Goal: Transaction & Acquisition: Subscribe to service/newsletter

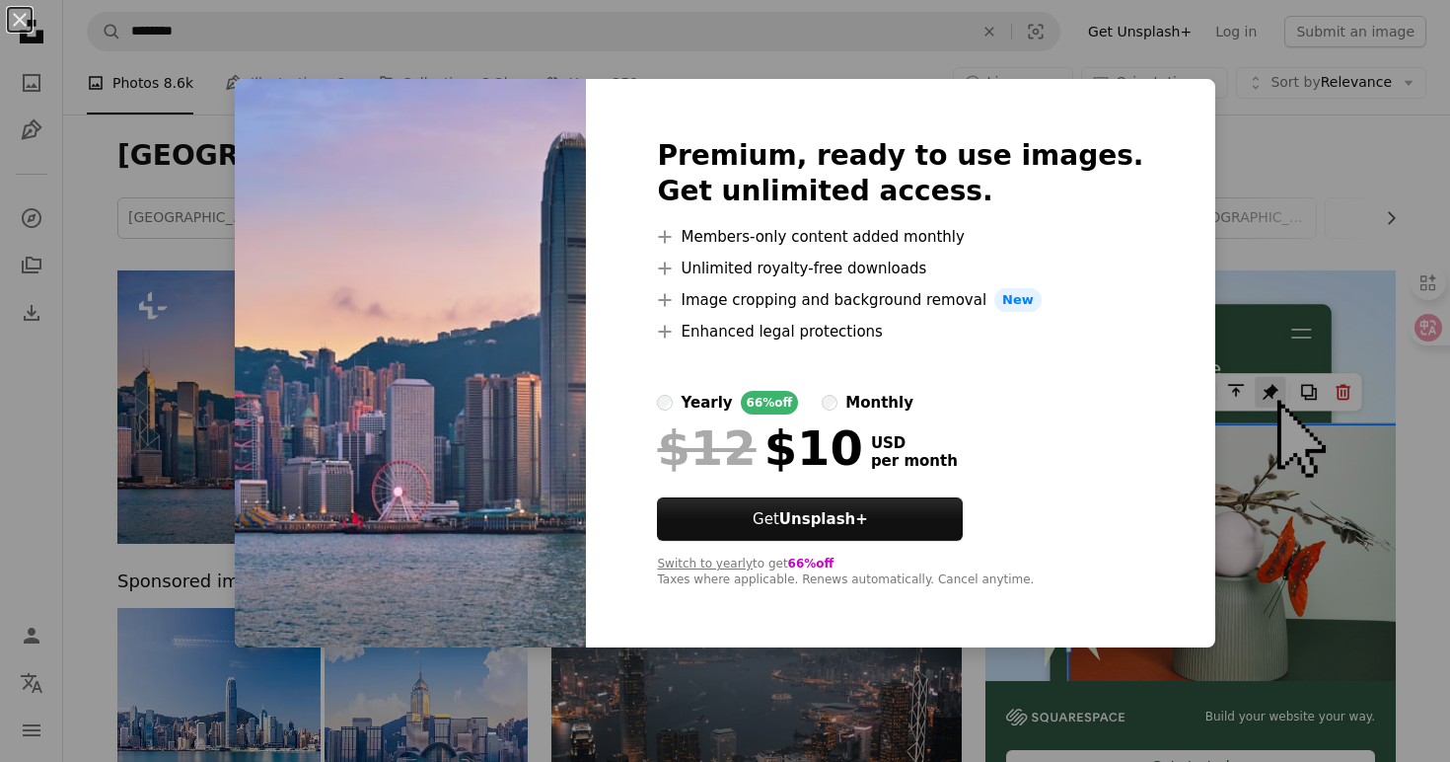
click at [721, 404] on div "yearly" at bounding box center [706, 403] width 51 height 24
click at [214, 353] on div "An X shape Premium, ready to use images. Get unlimited access. A plus sign Memb…" at bounding box center [725, 381] width 1450 height 762
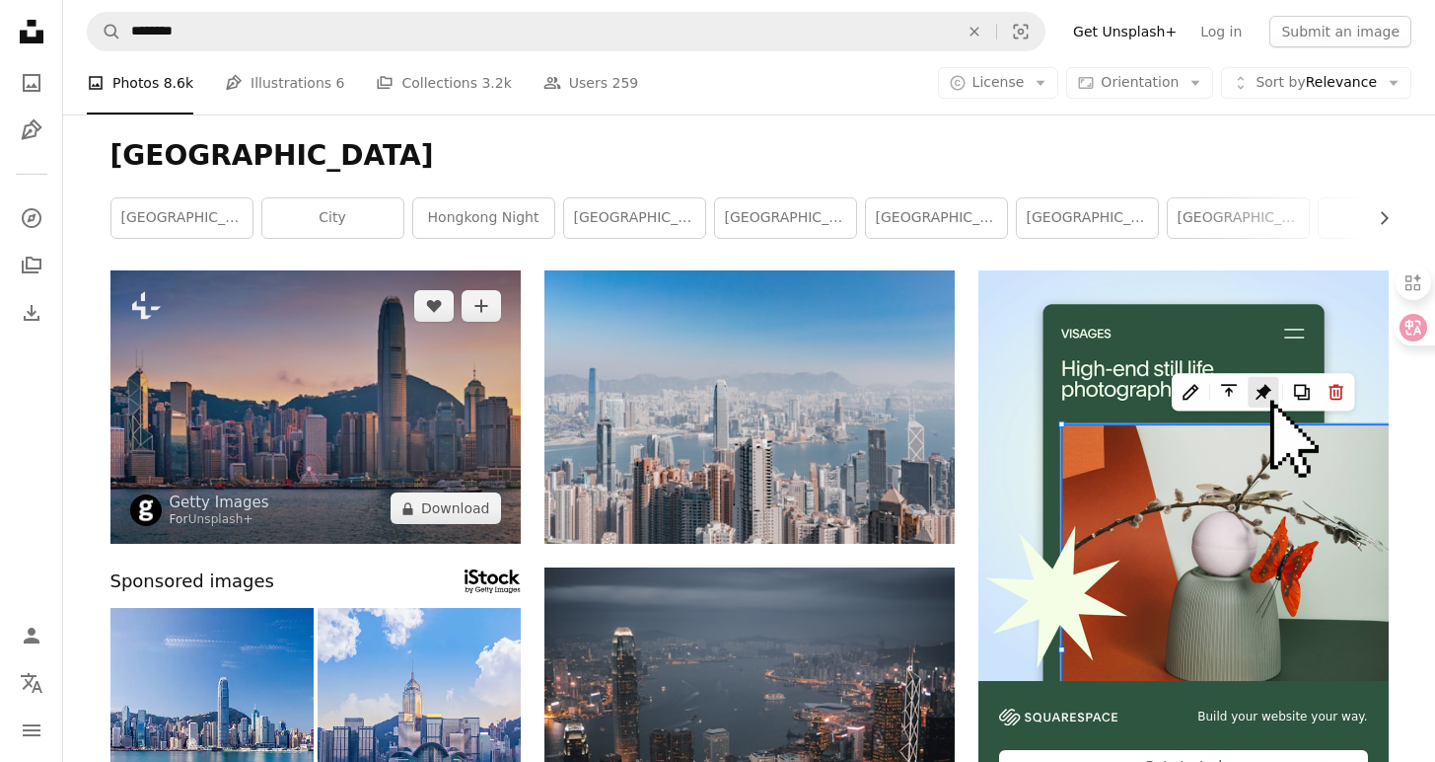
click at [384, 370] on img at bounding box center [315, 406] width 410 height 273
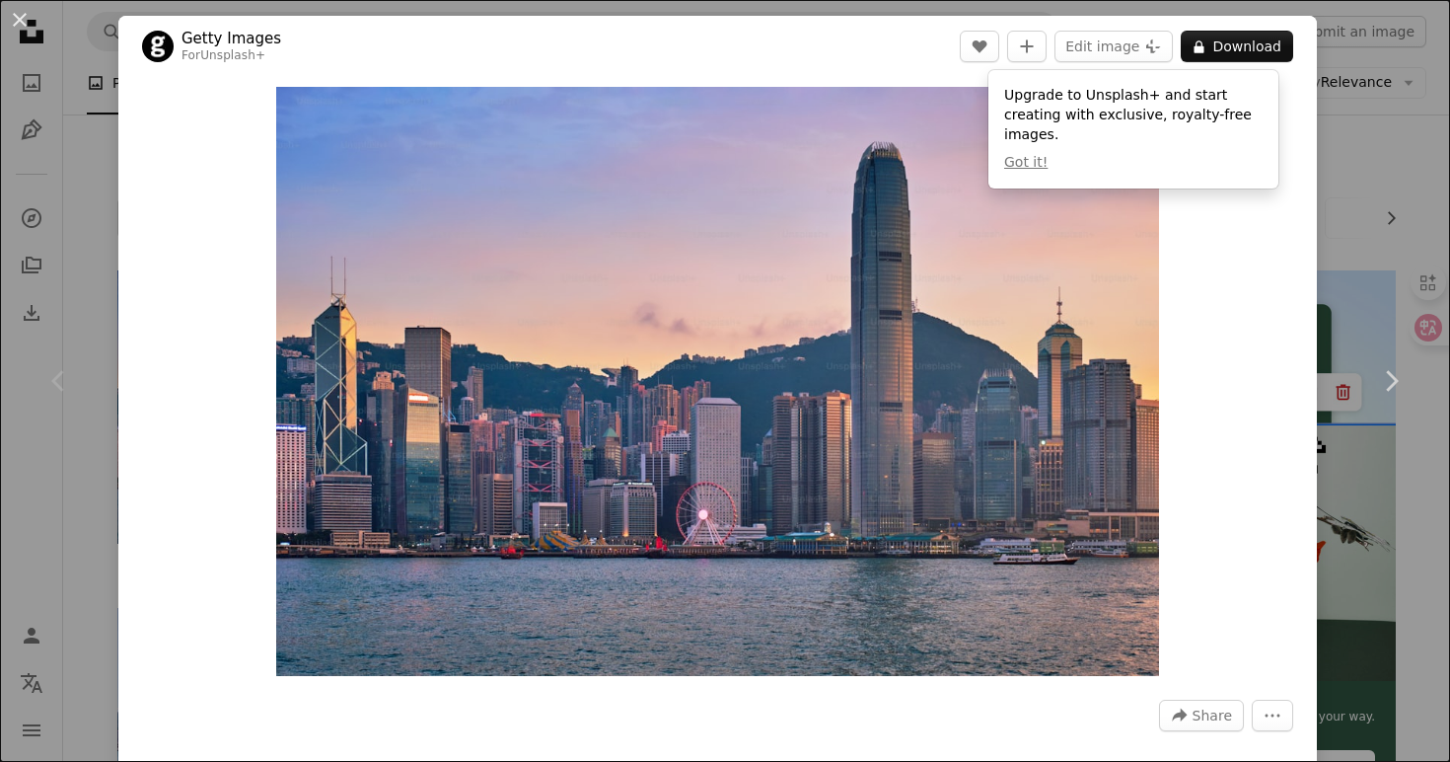
click at [1221, 313] on div "Zoom in" at bounding box center [717, 381] width 1199 height 609
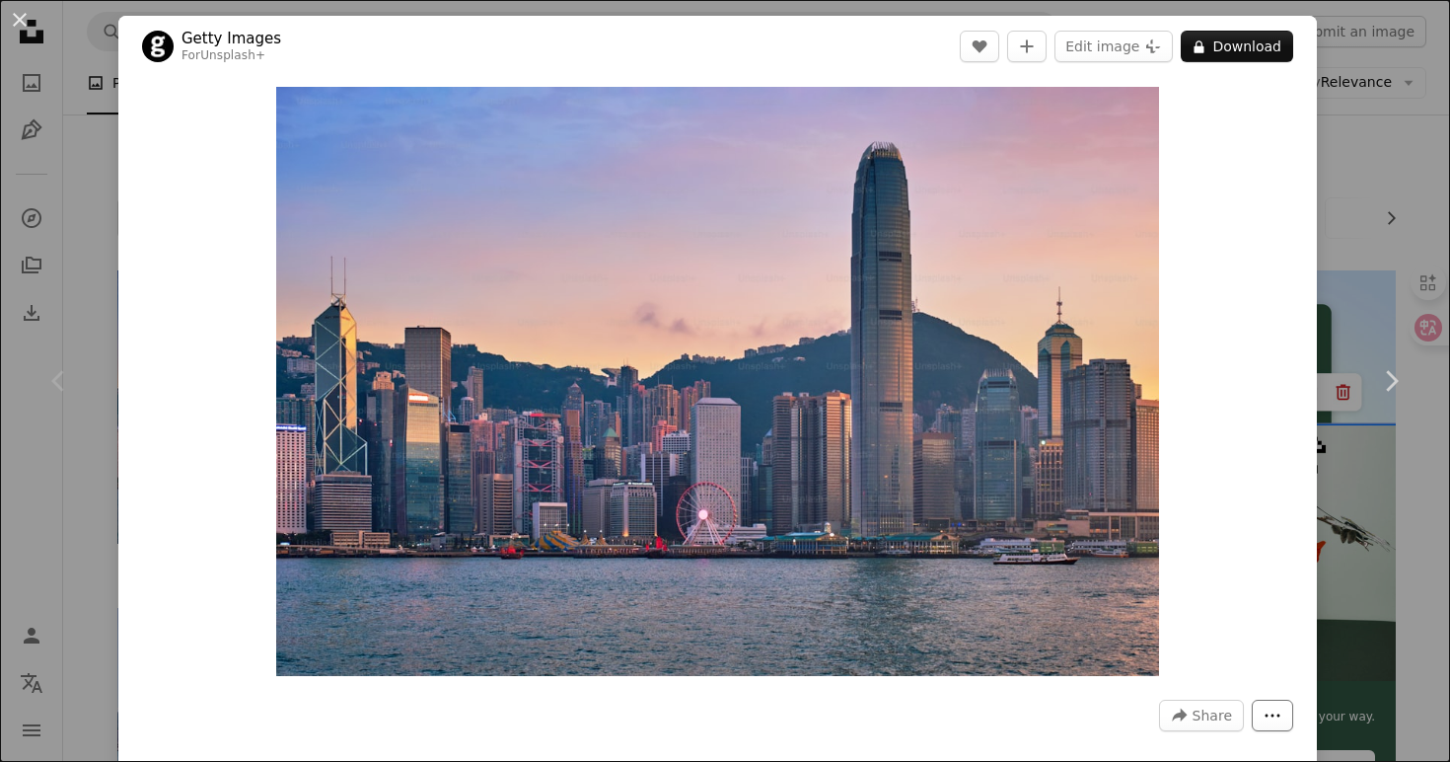
click at [1259, 704] on button "More Actions" at bounding box center [1272, 715] width 41 height 32
click at [1273, 574] on dialog "An X shape Chevron left Chevron right Getty Images For Unsplash+ A heart A plus…" at bounding box center [725, 381] width 1450 height 762
click at [109, 352] on div "Chevron left" at bounding box center [59, 380] width 118 height 189
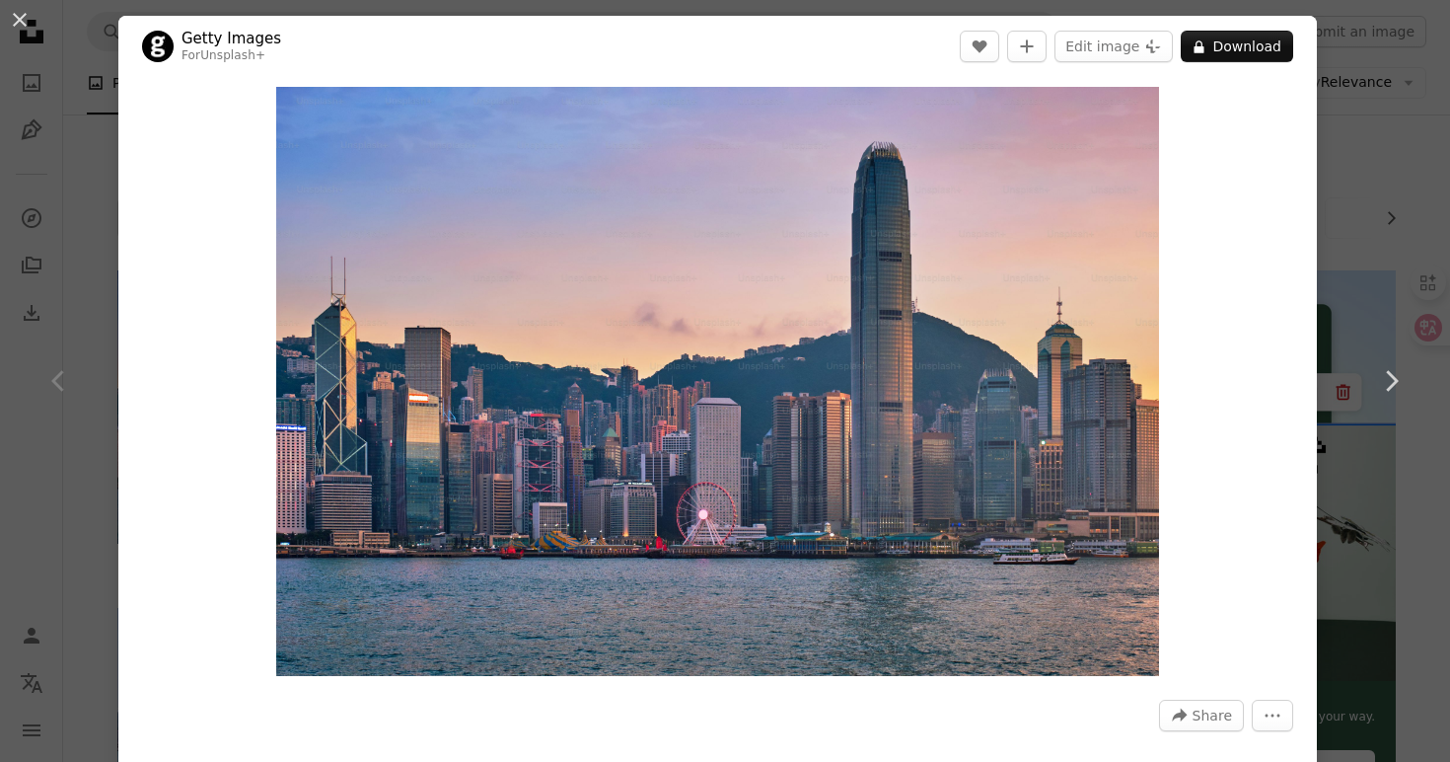
click at [1327, 268] on div "An X shape Chevron left Chevron right Getty Images For Unsplash+ A heart A plus…" at bounding box center [725, 381] width 1450 height 762
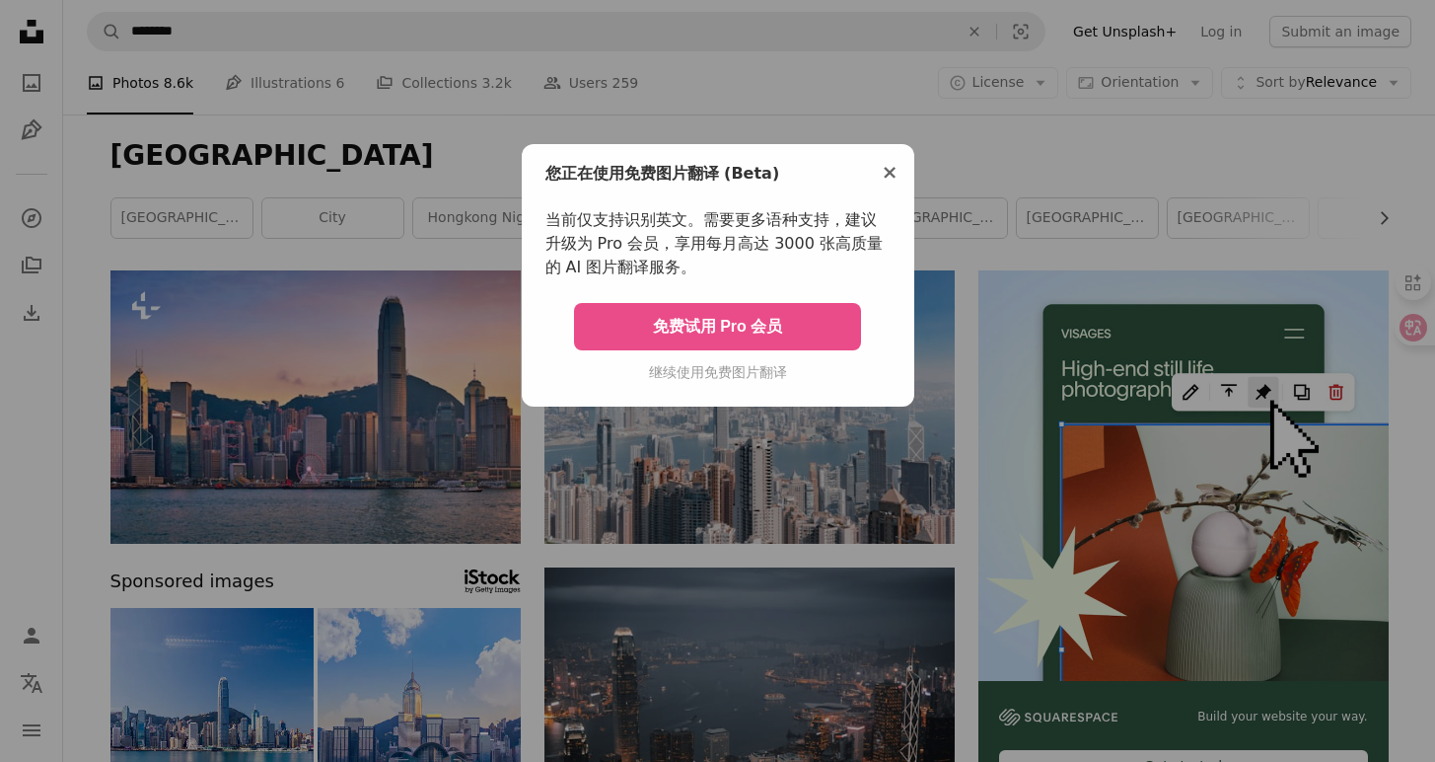
click at [718, 327] on button "免费试用 Pro 会员" at bounding box center [718, 326] width 288 height 47
